Goal: Task Accomplishment & Management: Use online tool/utility

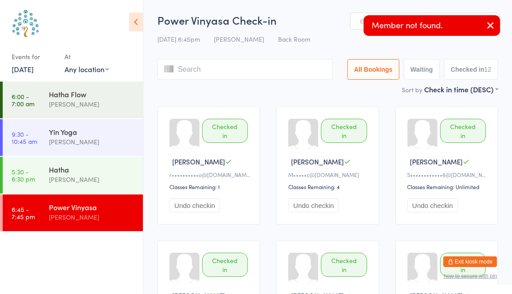
click at [488, 24] on icon "button" at bounding box center [490, 25] width 11 height 11
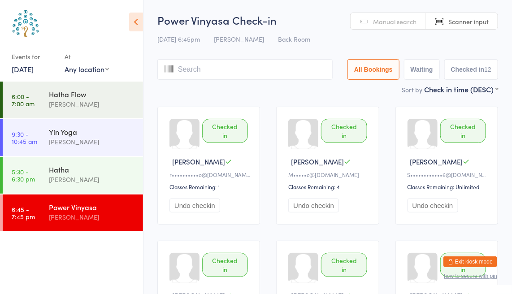
click at [205, 71] on input "search" at bounding box center [244, 69] width 175 height 21
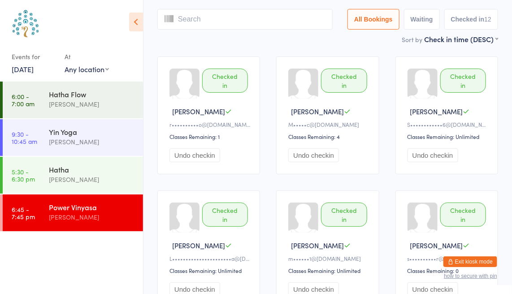
scroll to position [59, 0]
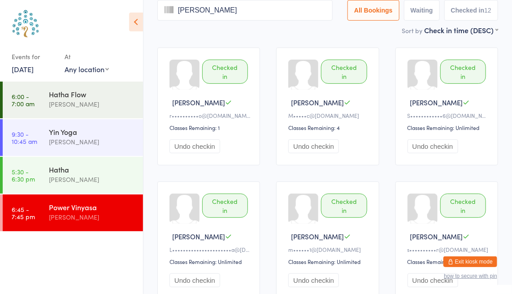
type input "[PERSON_NAME]"
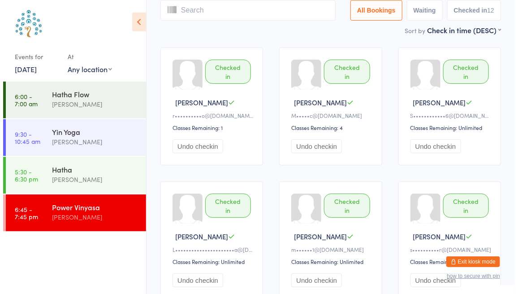
scroll to position [0, 0]
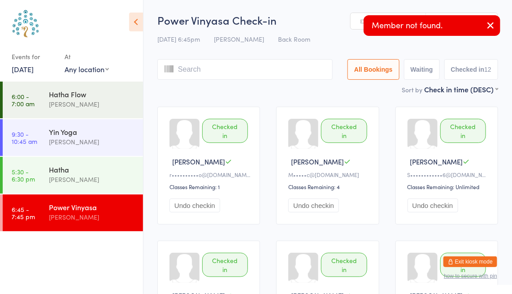
click at [490, 26] on icon "button" at bounding box center [490, 25] width 11 height 11
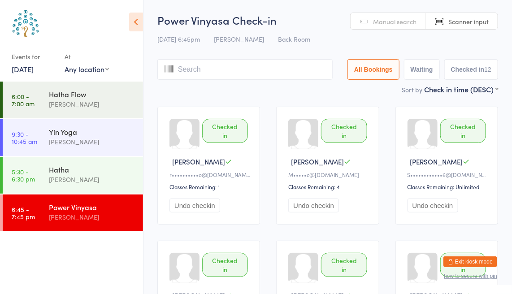
click at [374, 13] on div "Manual search Scanner input" at bounding box center [424, 21] width 148 height 17
click at [372, 16] on link "Manual search" at bounding box center [388, 21] width 75 height 17
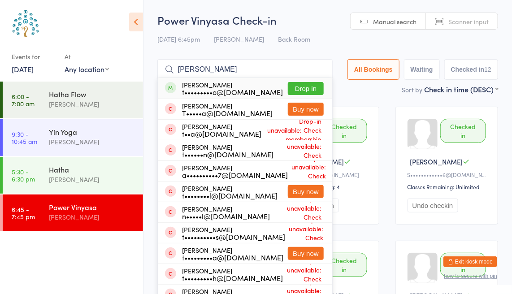
type input "[PERSON_NAME]"
click at [308, 89] on button "Drop in" at bounding box center [306, 88] width 36 height 13
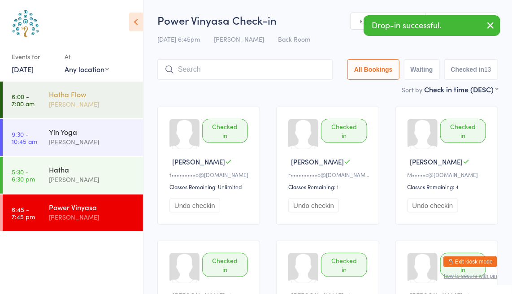
click at [74, 83] on div "Hatha Flow [PERSON_NAME]" at bounding box center [96, 99] width 94 height 35
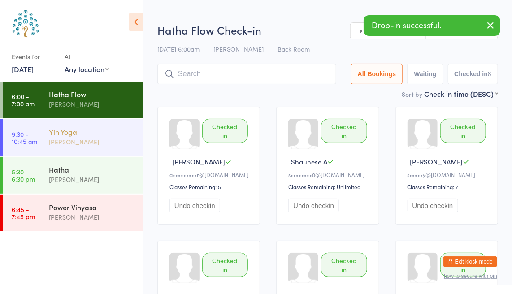
click at [74, 145] on div "[PERSON_NAME]" at bounding box center [92, 142] width 87 height 10
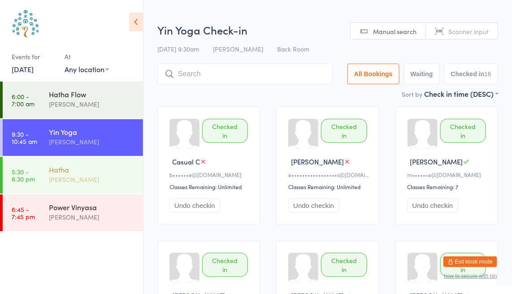
click at [73, 180] on div "[PERSON_NAME]" at bounding box center [92, 179] width 87 height 10
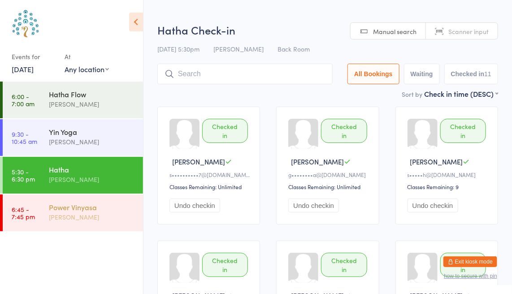
click at [76, 206] on div "Power Vinyasa" at bounding box center [92, 207] width 87 height 10
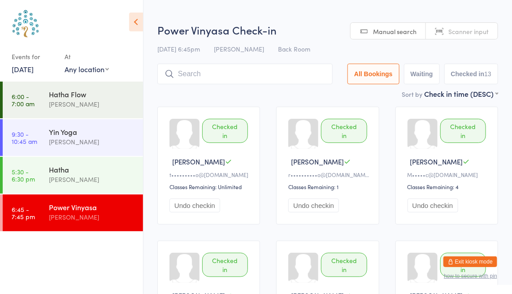
click at [26, 67] on link "[DATE]" at bounding box center [23, 69] width 22 height 10
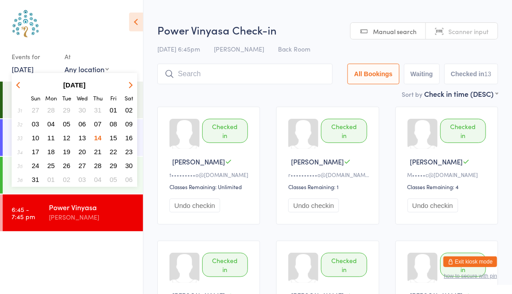
click at [110, 139] on span "15" at bounding box center [114, 138] width 8 height 8
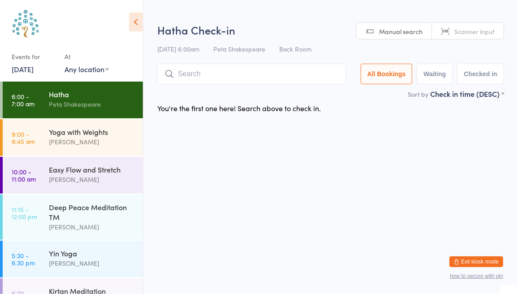
click at [451, 33] on link "Scanner input" at bounding box center [468, 31] width 72 height 17
